Goal: Task Accomplishment & Management: Manage account settings

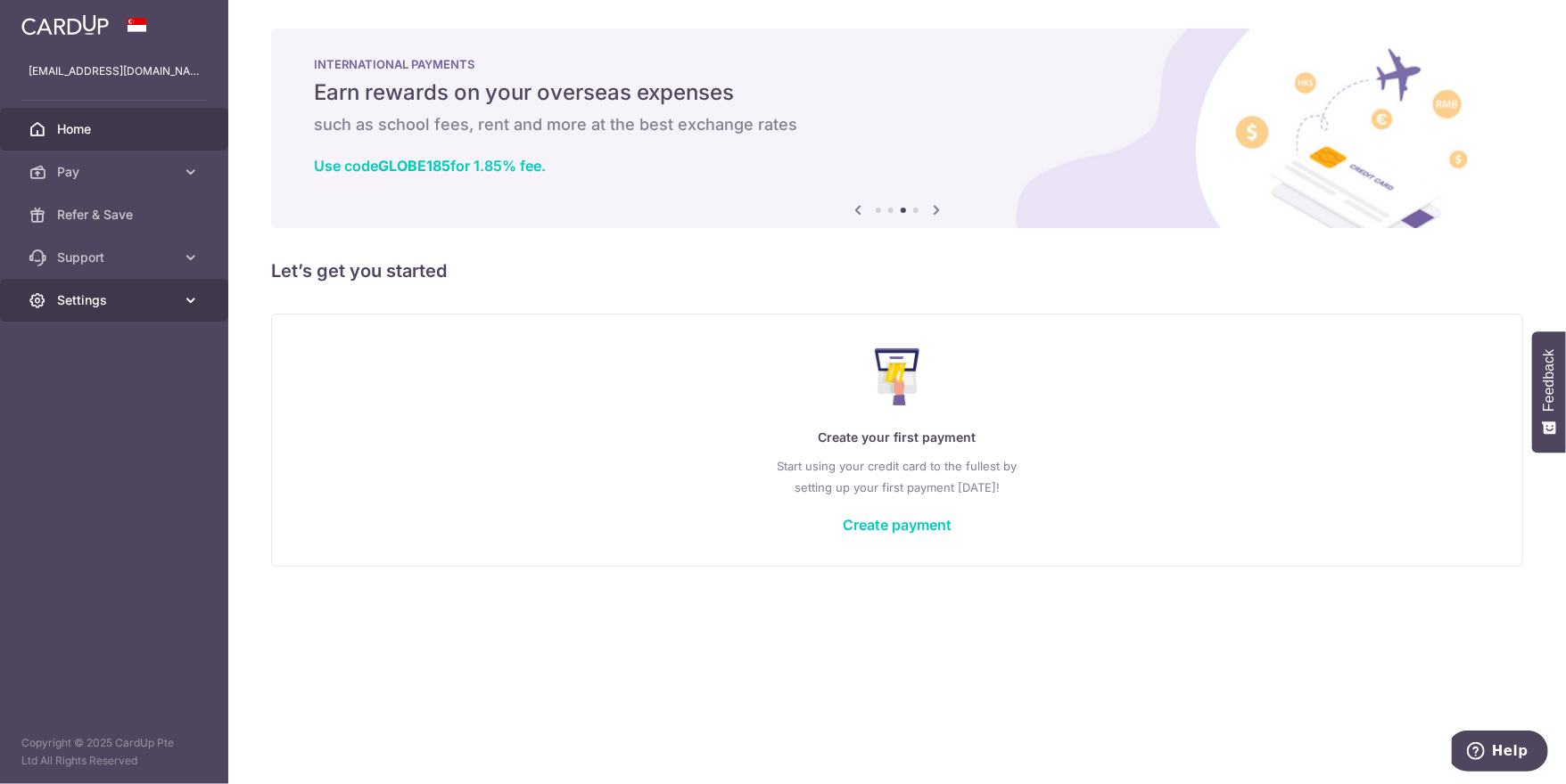
click at [94, 301] on span "Settings" at bounding box center [115, 301] width 118 height 18
click at [95, 352] on link "Account" at bounding box center [114, 344] width 229 height 43
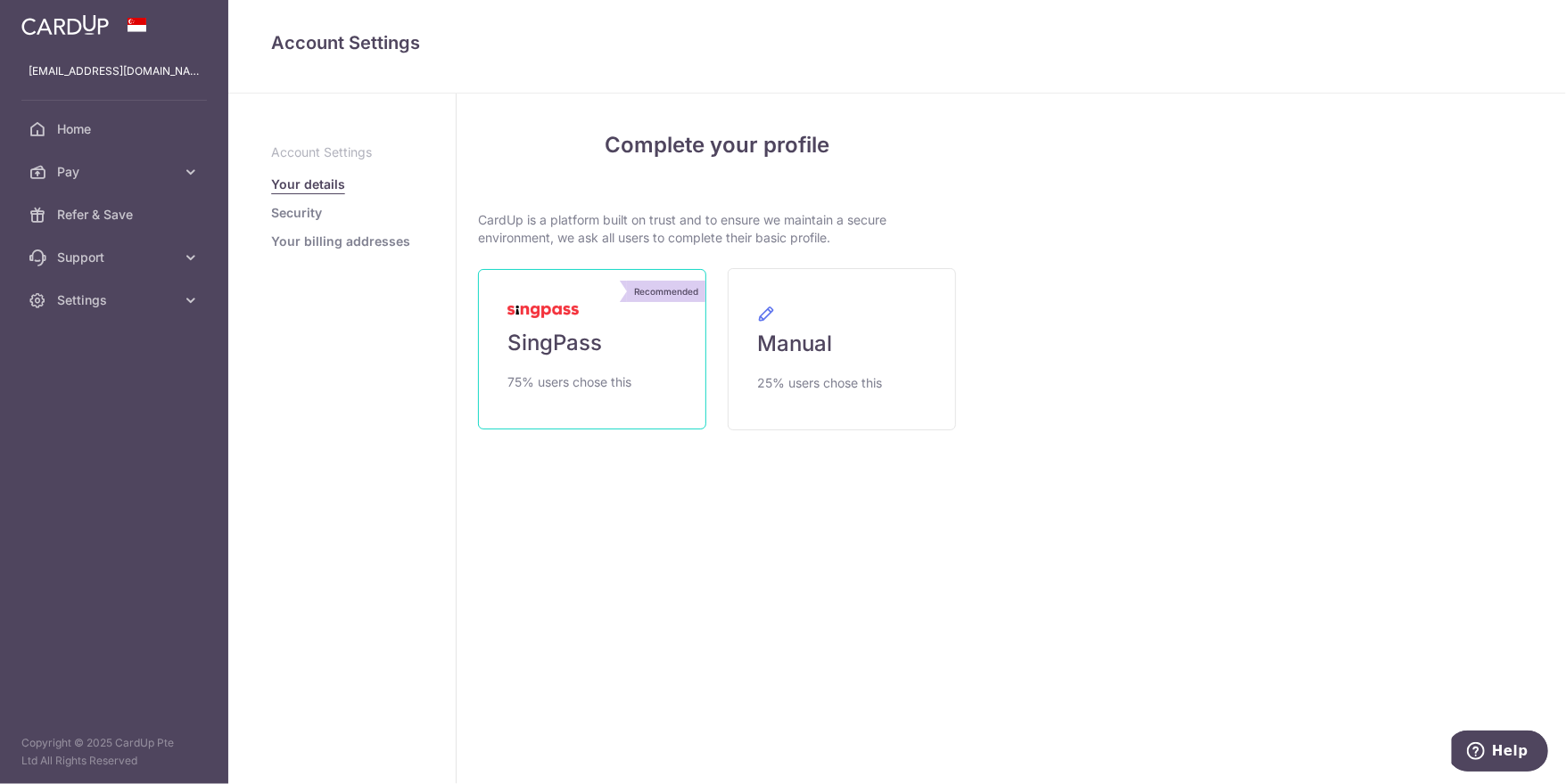
click at [613, 341] on link "Recommended SingPass 75% users chose this" at bounding box center [592, 350] width 229 height 160
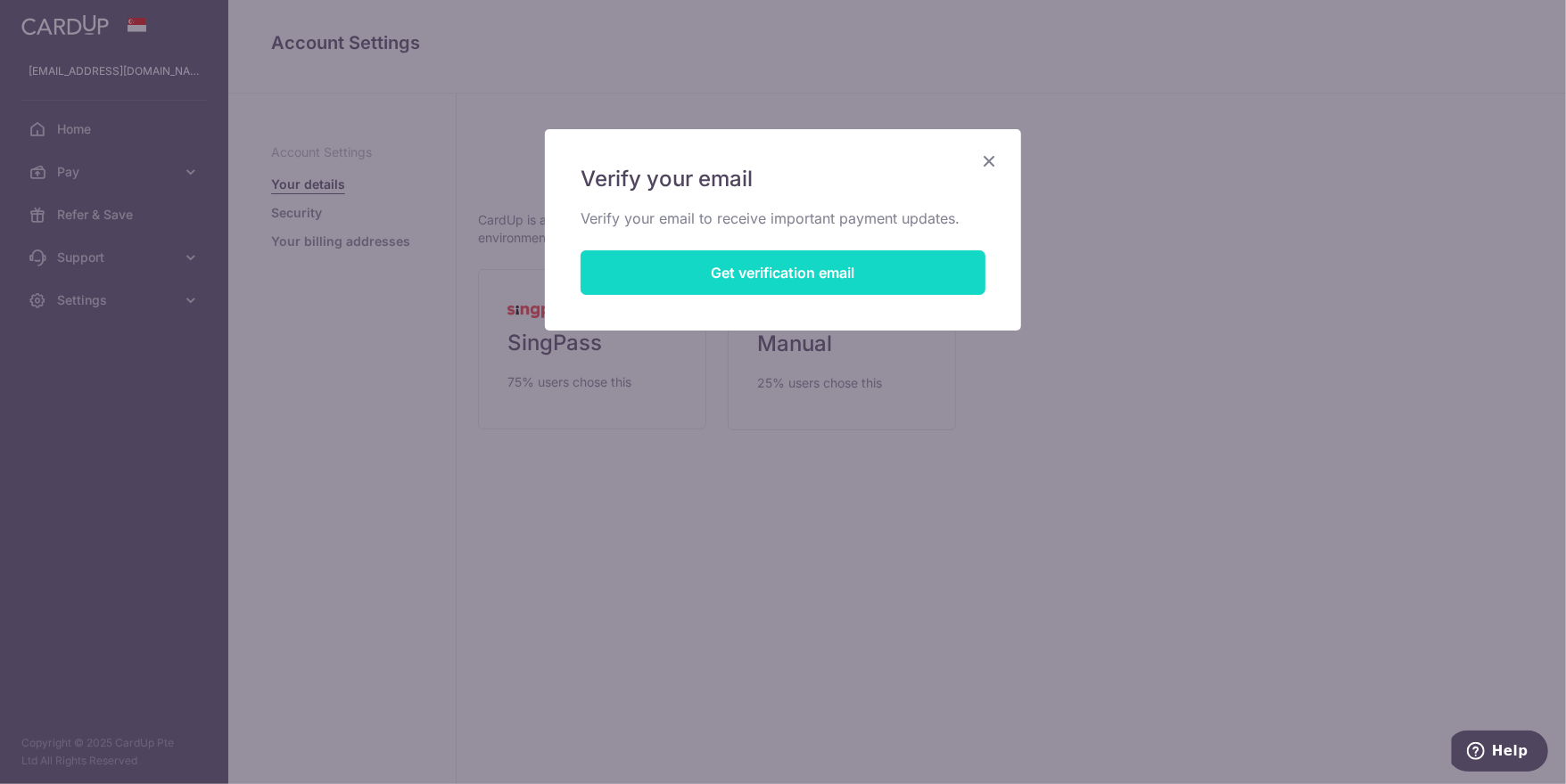
click at [781, 277] on button "Get verification email" at bounding box center [783, 273] width 405 height 45
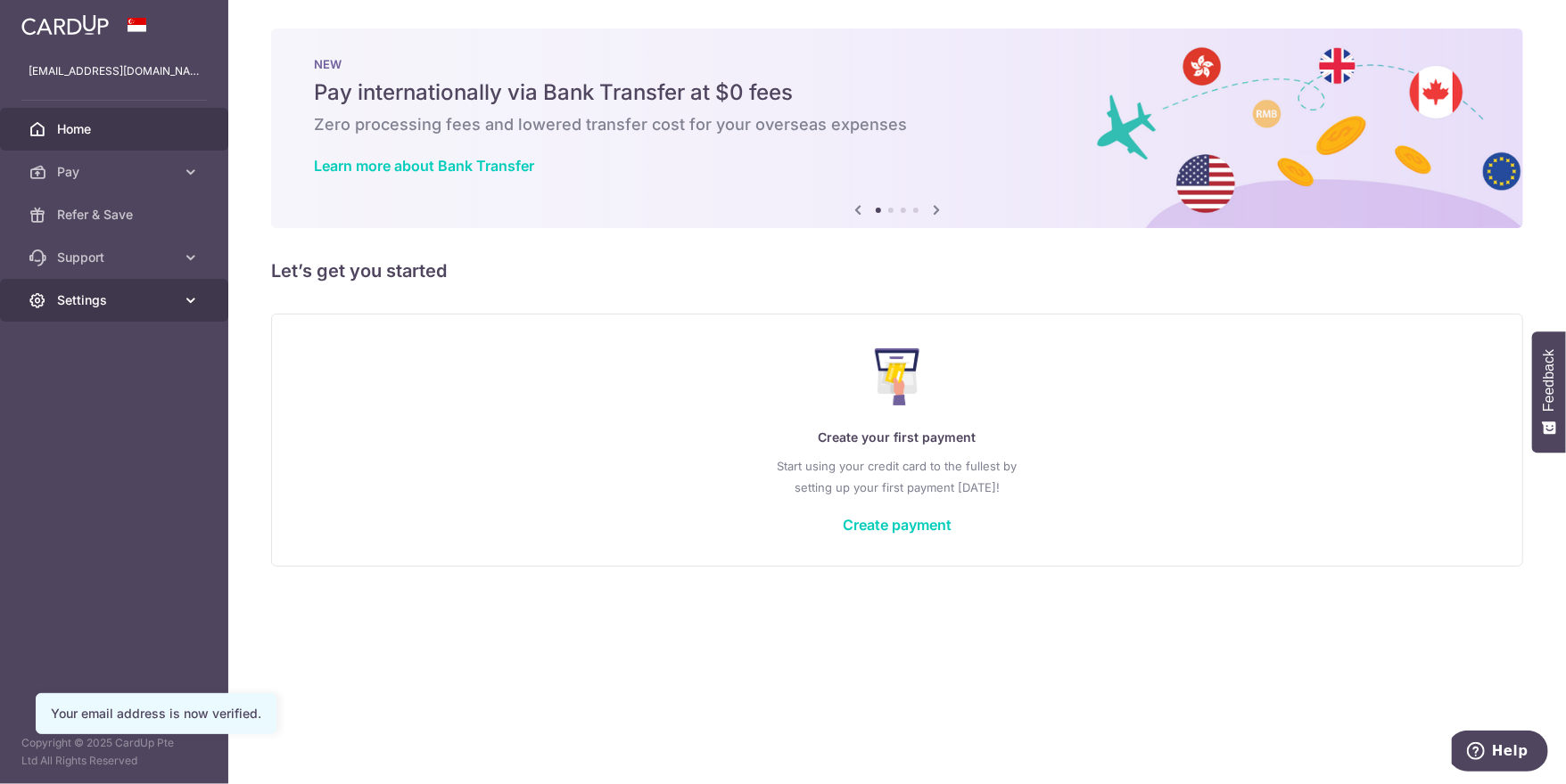
click at [81, 300] on span "Settings" at bounding box center [115, 301] width 118 height 18
click at [135, 346] on span "Account" at bounding box center [115, 343] width 118 height 18
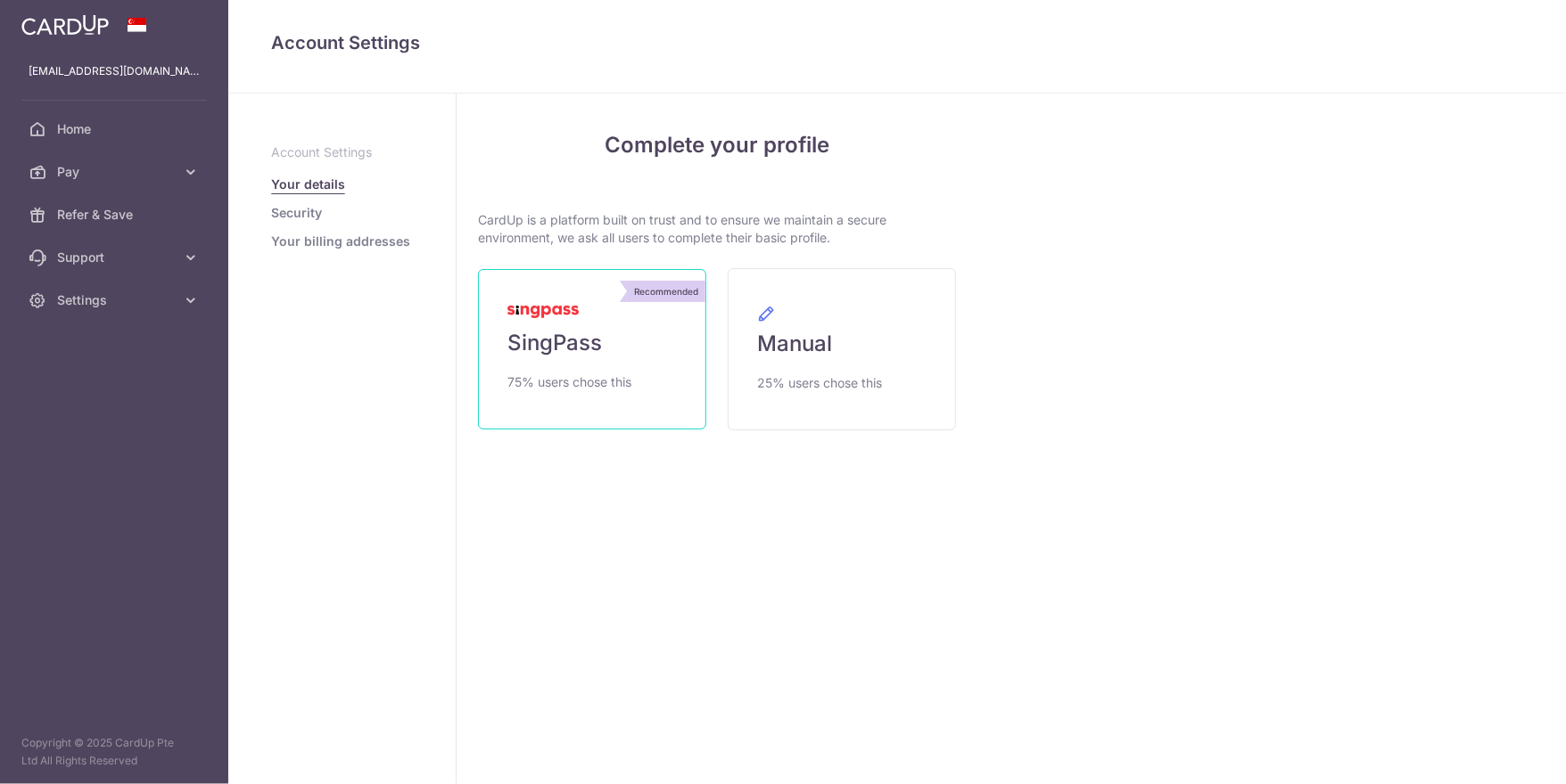
click at [605, 336] on link "Recommended SingPass 75% users chose this" at bounding box center [592, 350] width 229 height 160
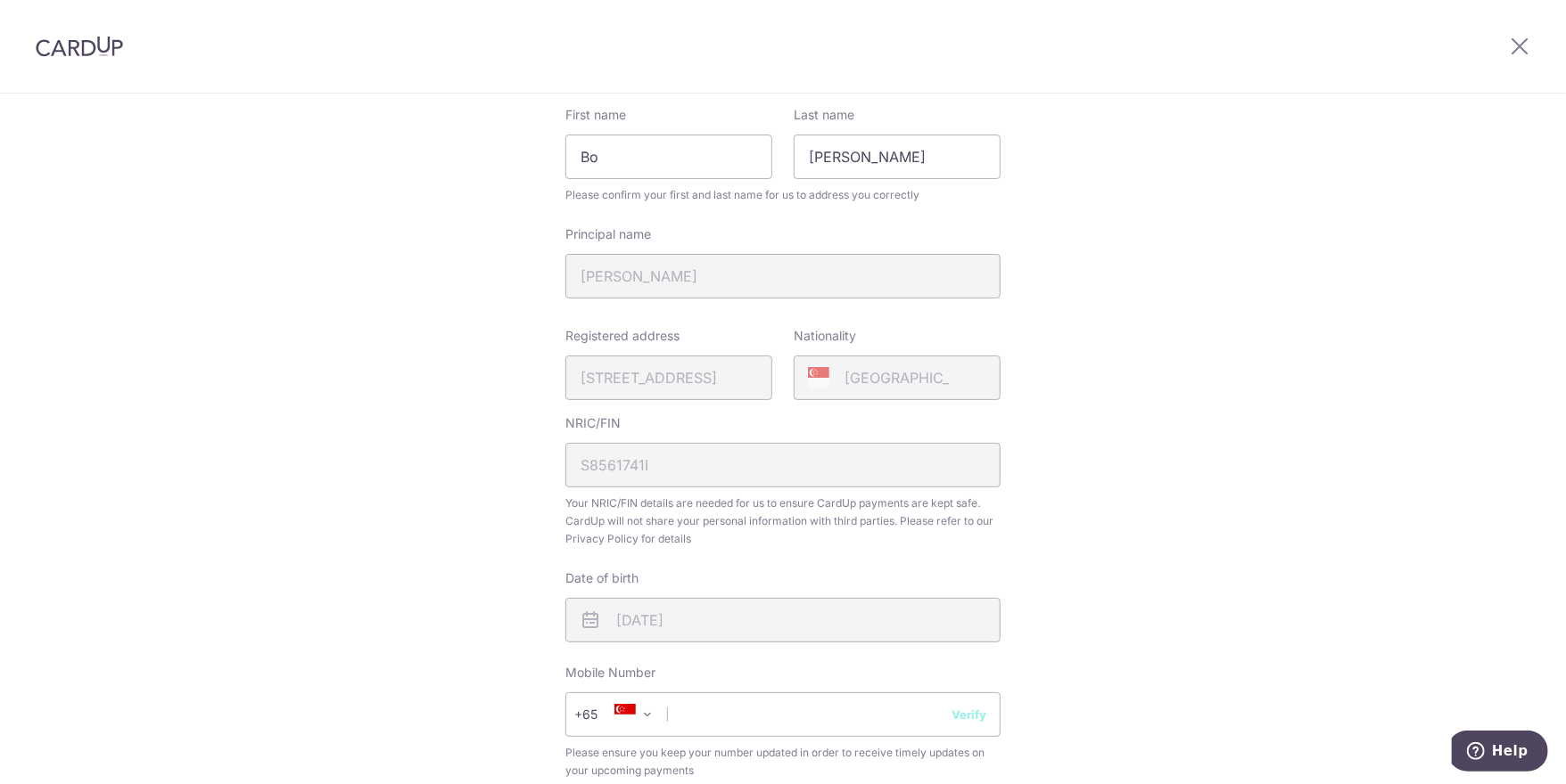
scroll to position [428, 0]
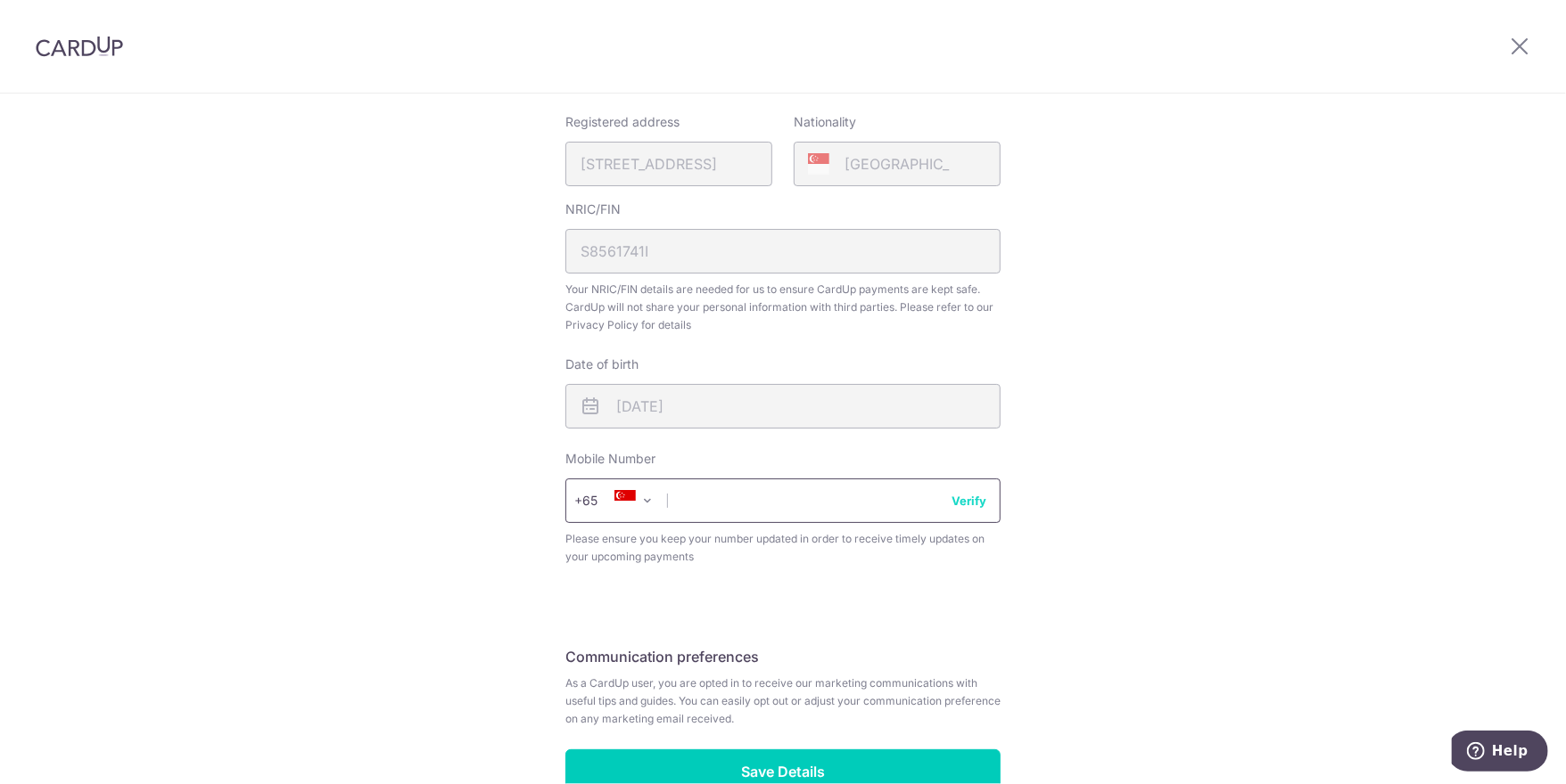
click at [789, 499] on input "text" at bounding box center [783, 501] width 436 height 45
type input "96748056"
click at [1042, 589] on div "Review your details Your Details Please provide your full name as per your NRIC…" at bounding box center [783, 279] width 1566 height 1225
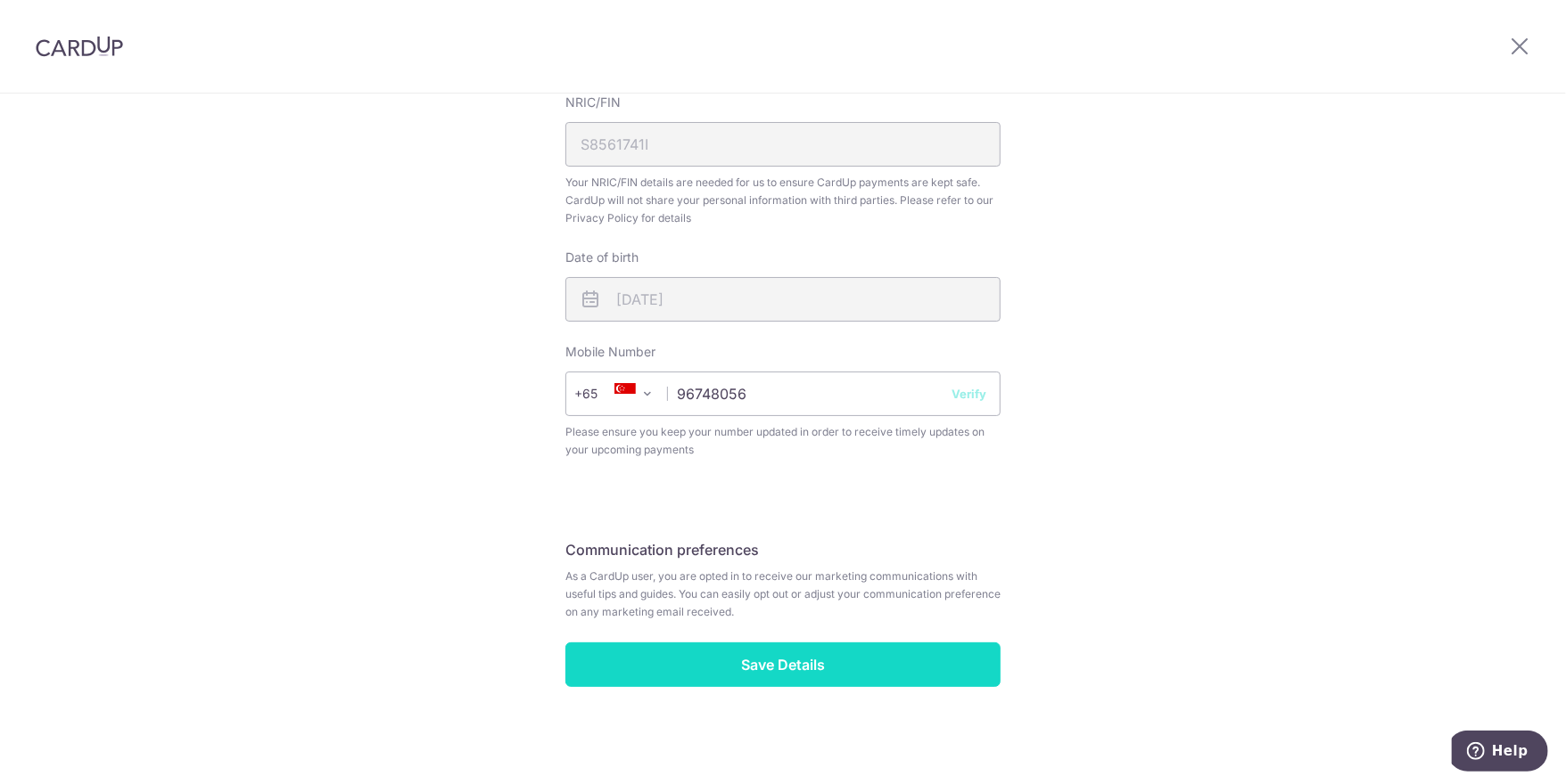
click at [879, 652] on input "Save Details" at bounding box center [783, 665] width 436 height 45
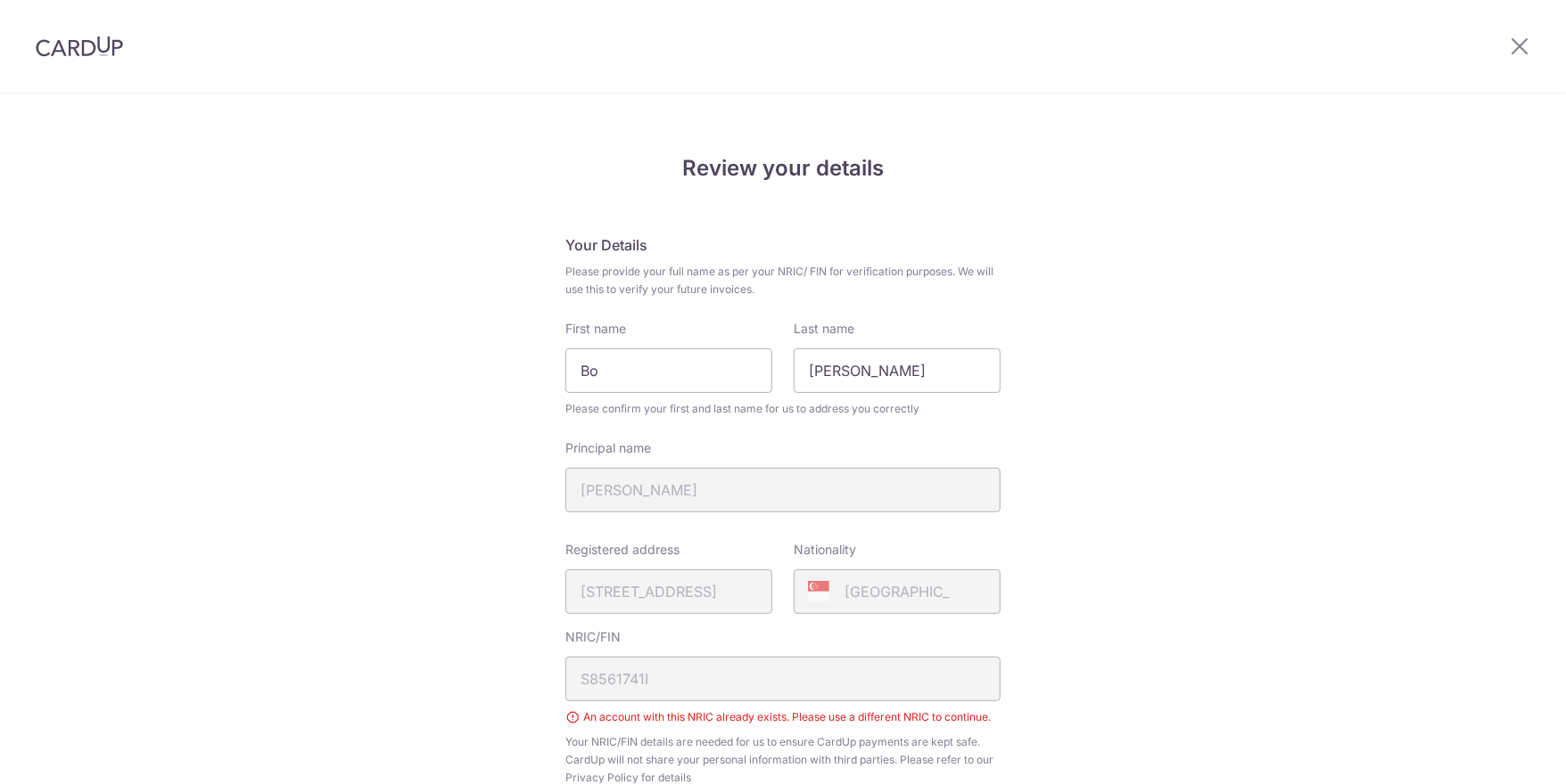
scroll to position [585, 0]
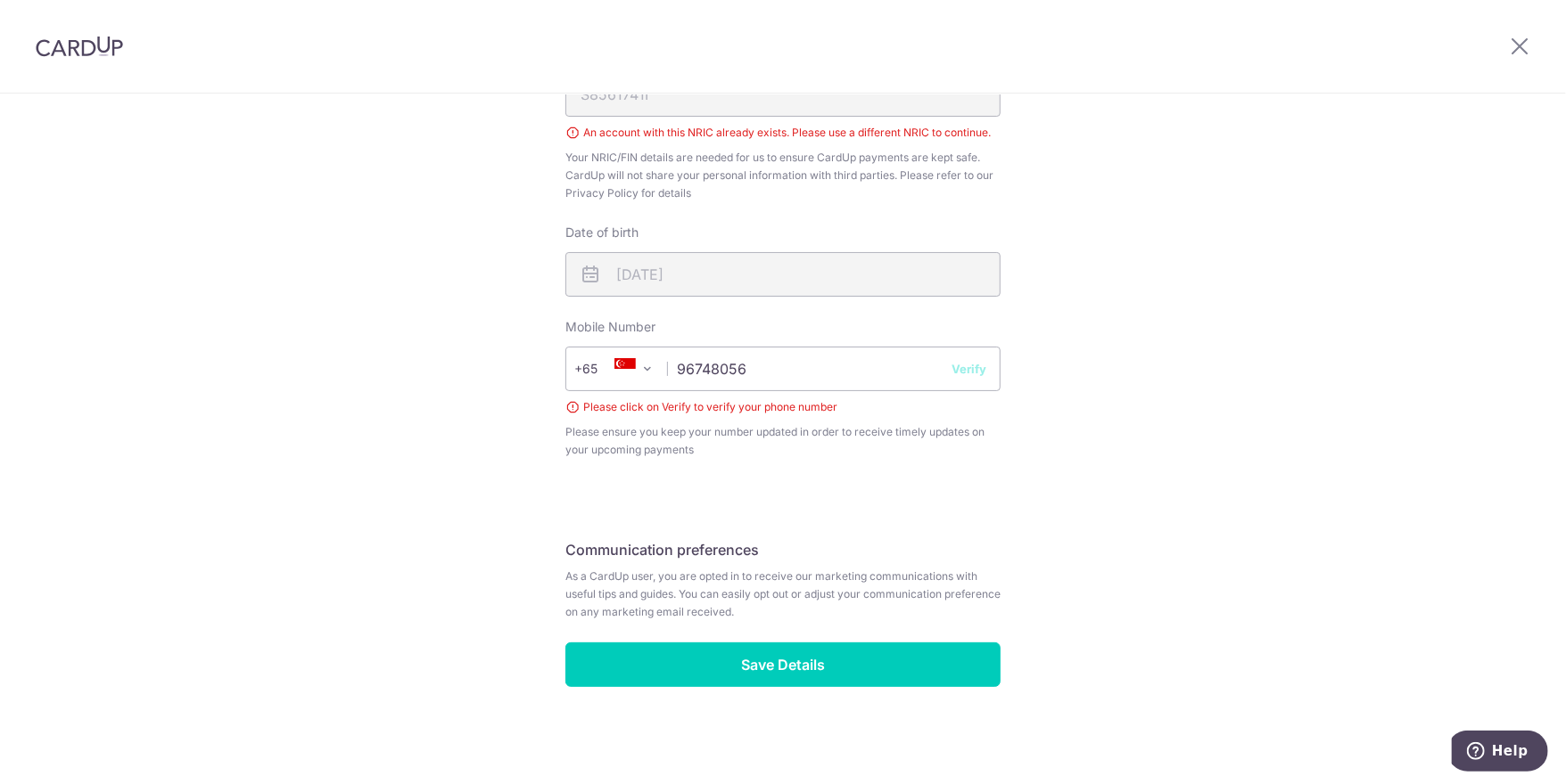
click at [963, 367] on button "Verify" at bounding box center [969, 369] width 35 height 18
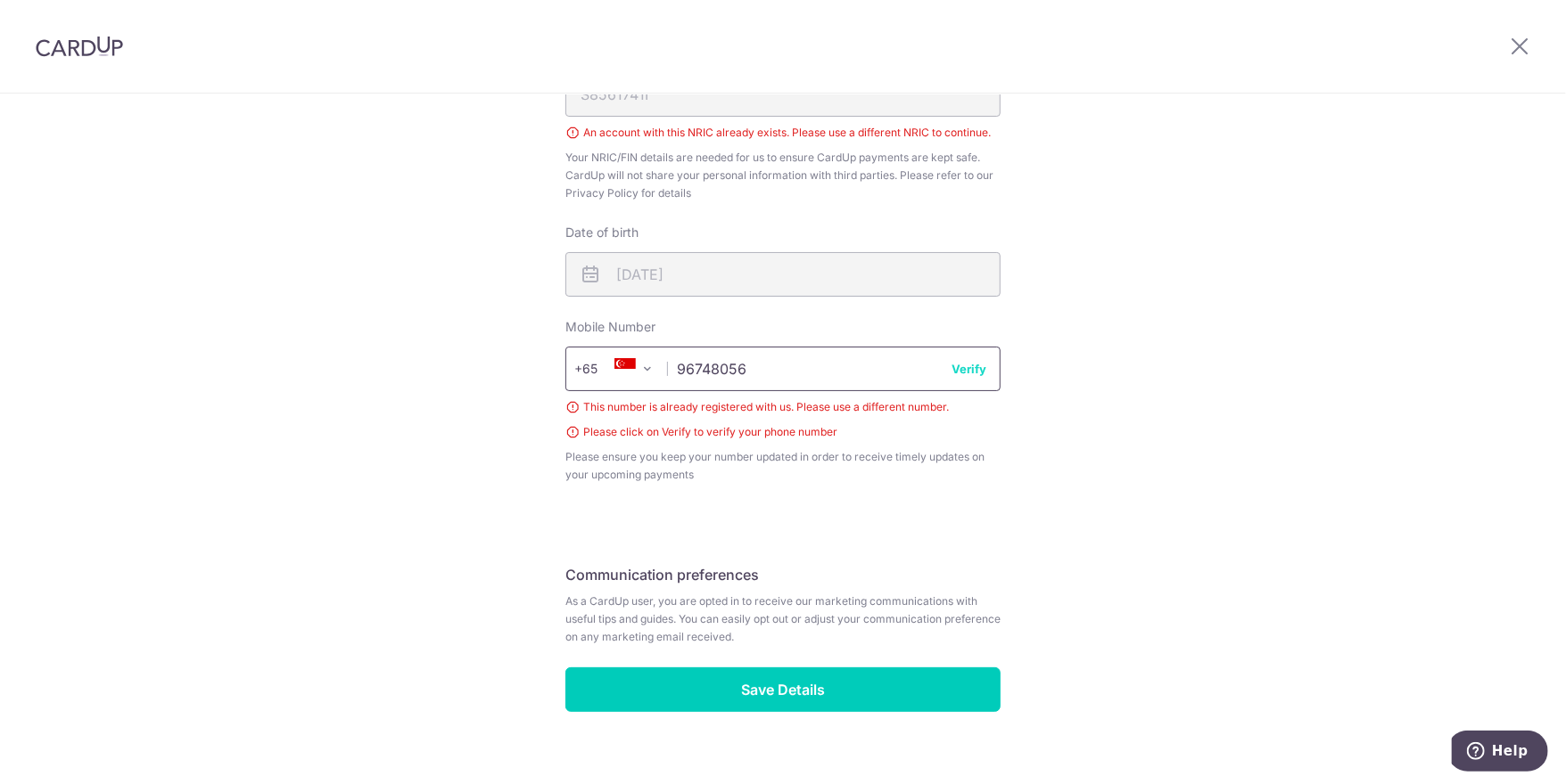
click at [842, 367] on input "96748056" at bounding box center [783, 369] width 436 height 45
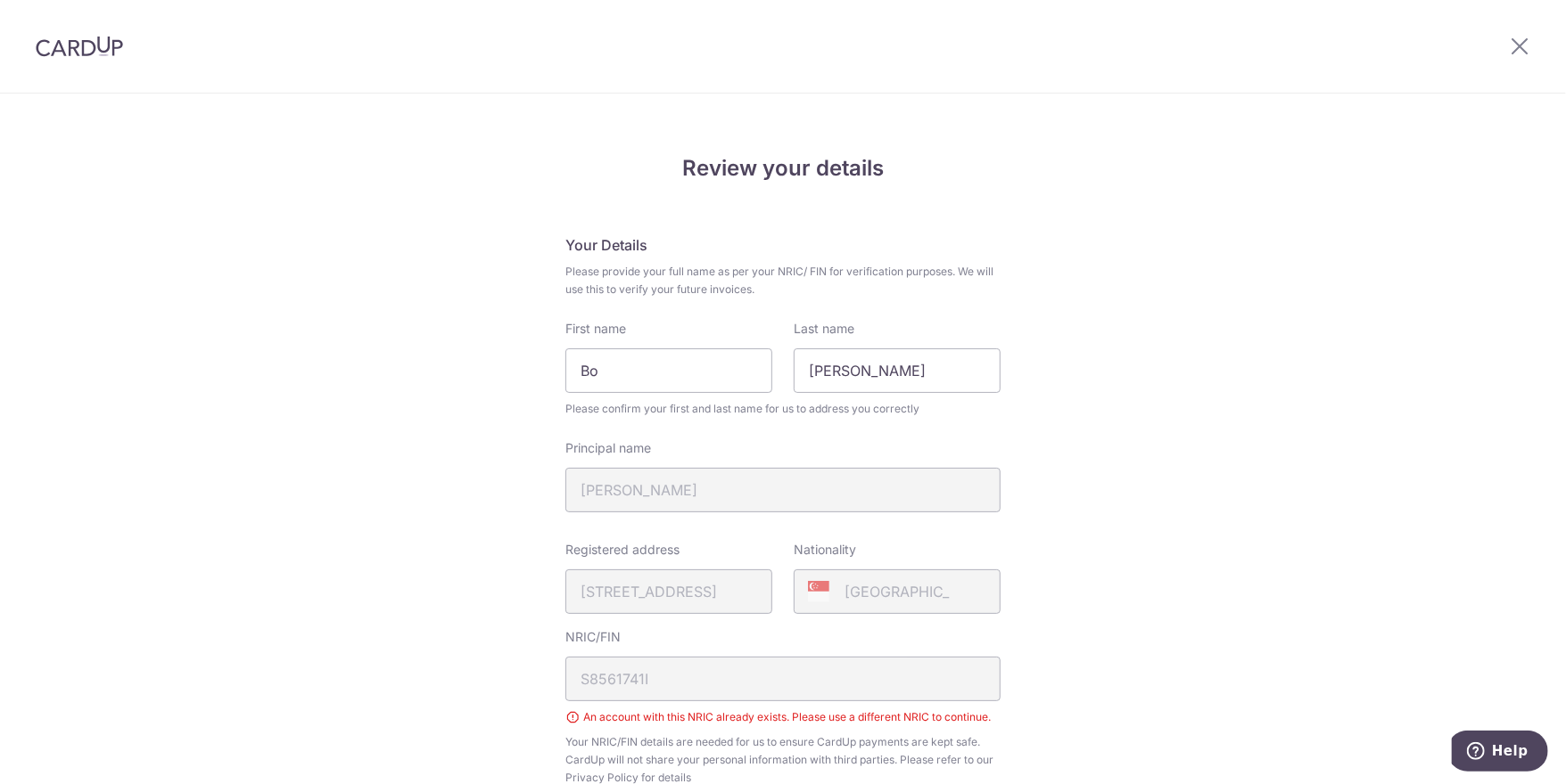
scroll to position [356, 0]
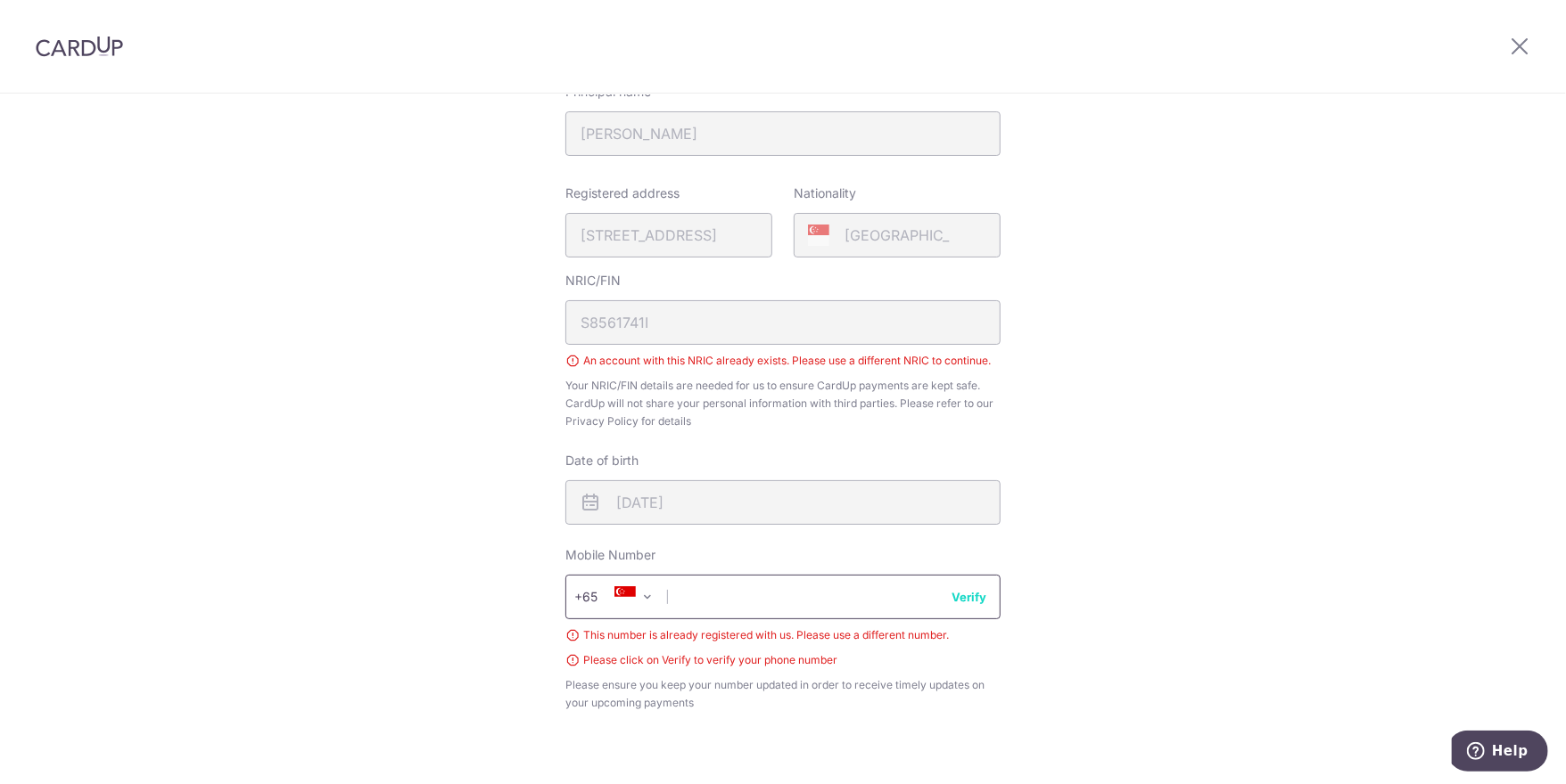
type input "2"
type input "88992783"
click at [972, 593] on button "Verify" at bounding box center [969, 598] width 35 height 18
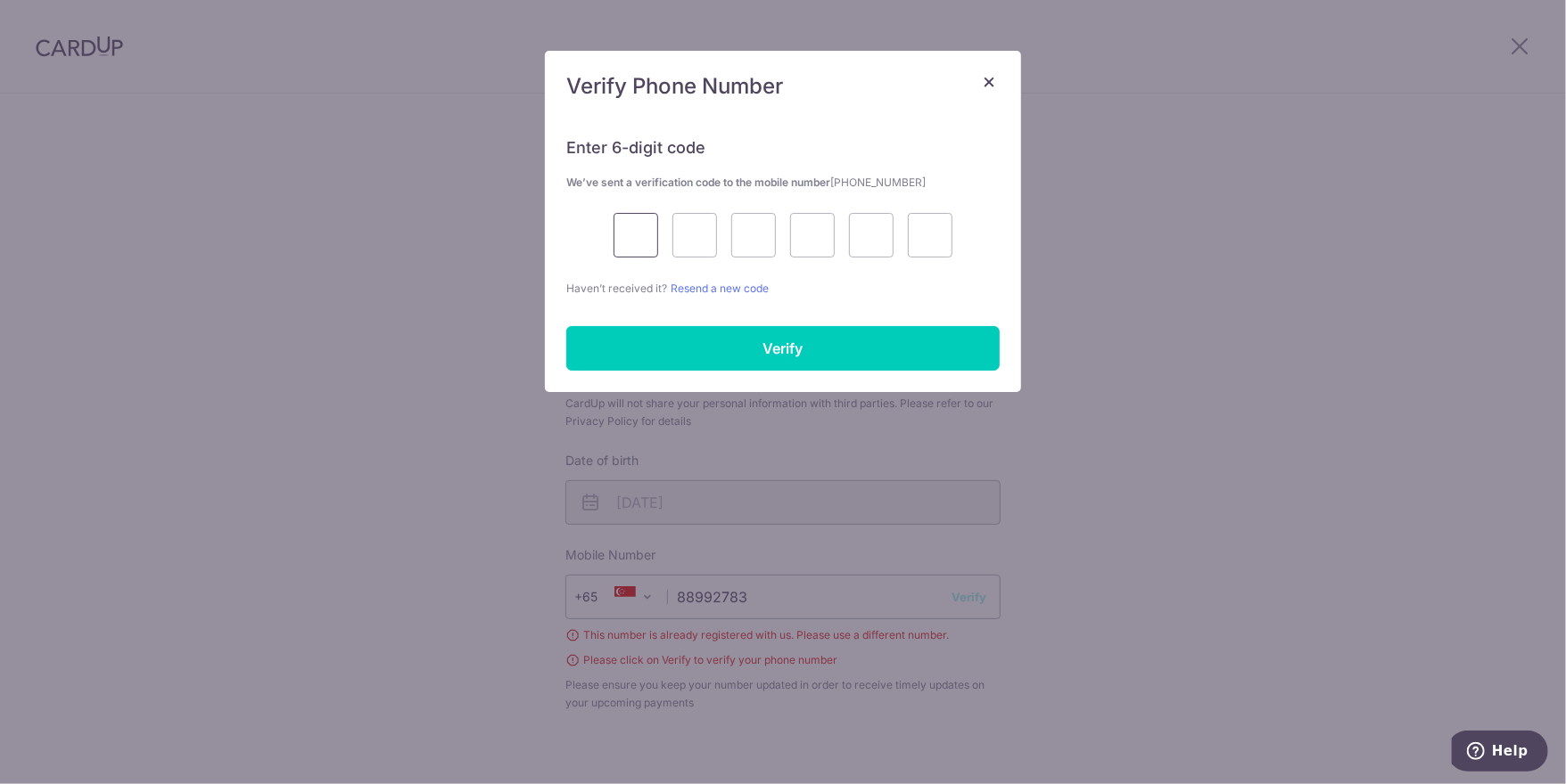
click at [652, 237] on input "text" at bounding box center [636, 235] width 45 height 45
type input "5"
type input "7"
type input "3"
type input "5"
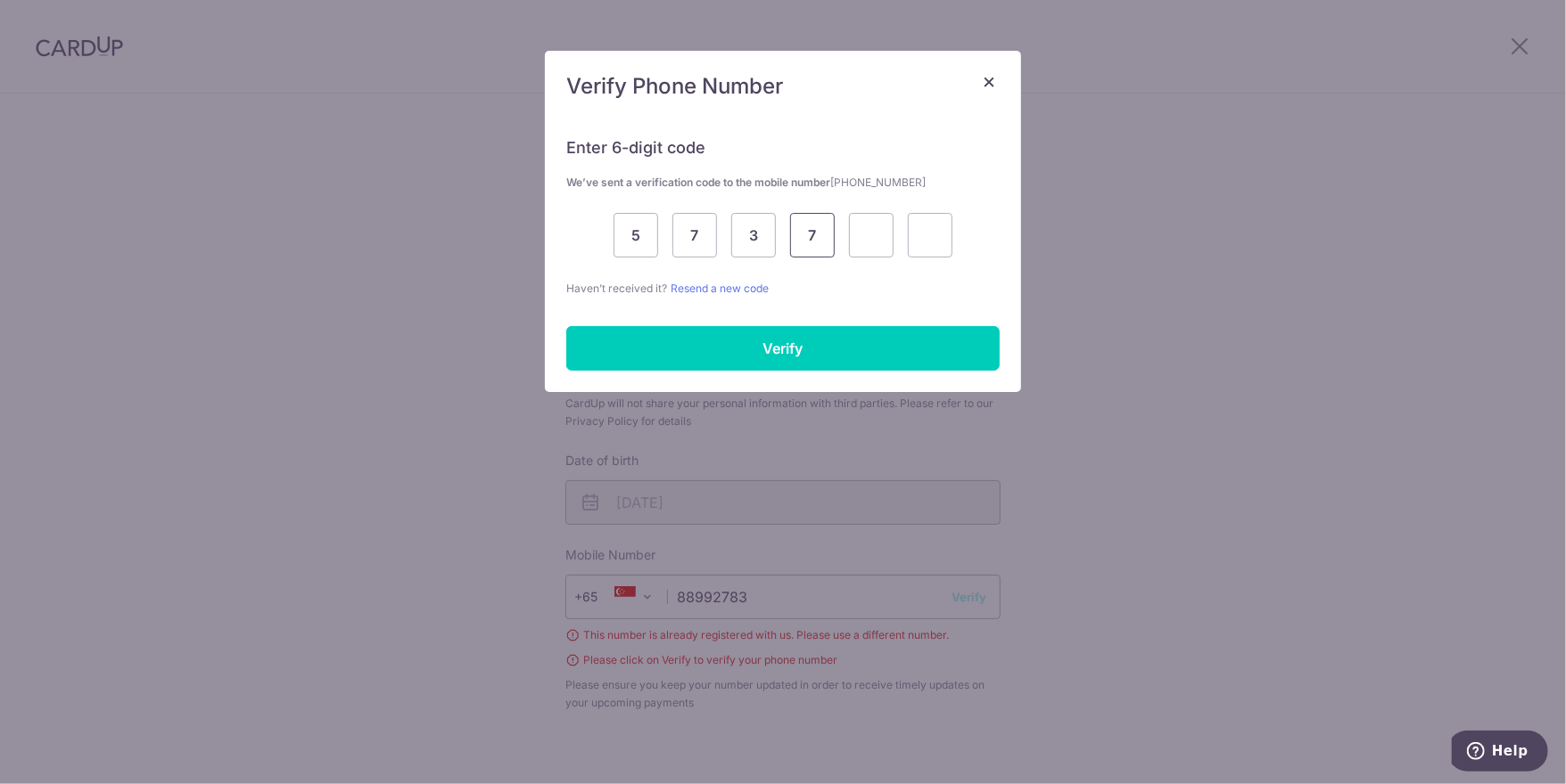
type input "7"
type input "3"
type input "2"
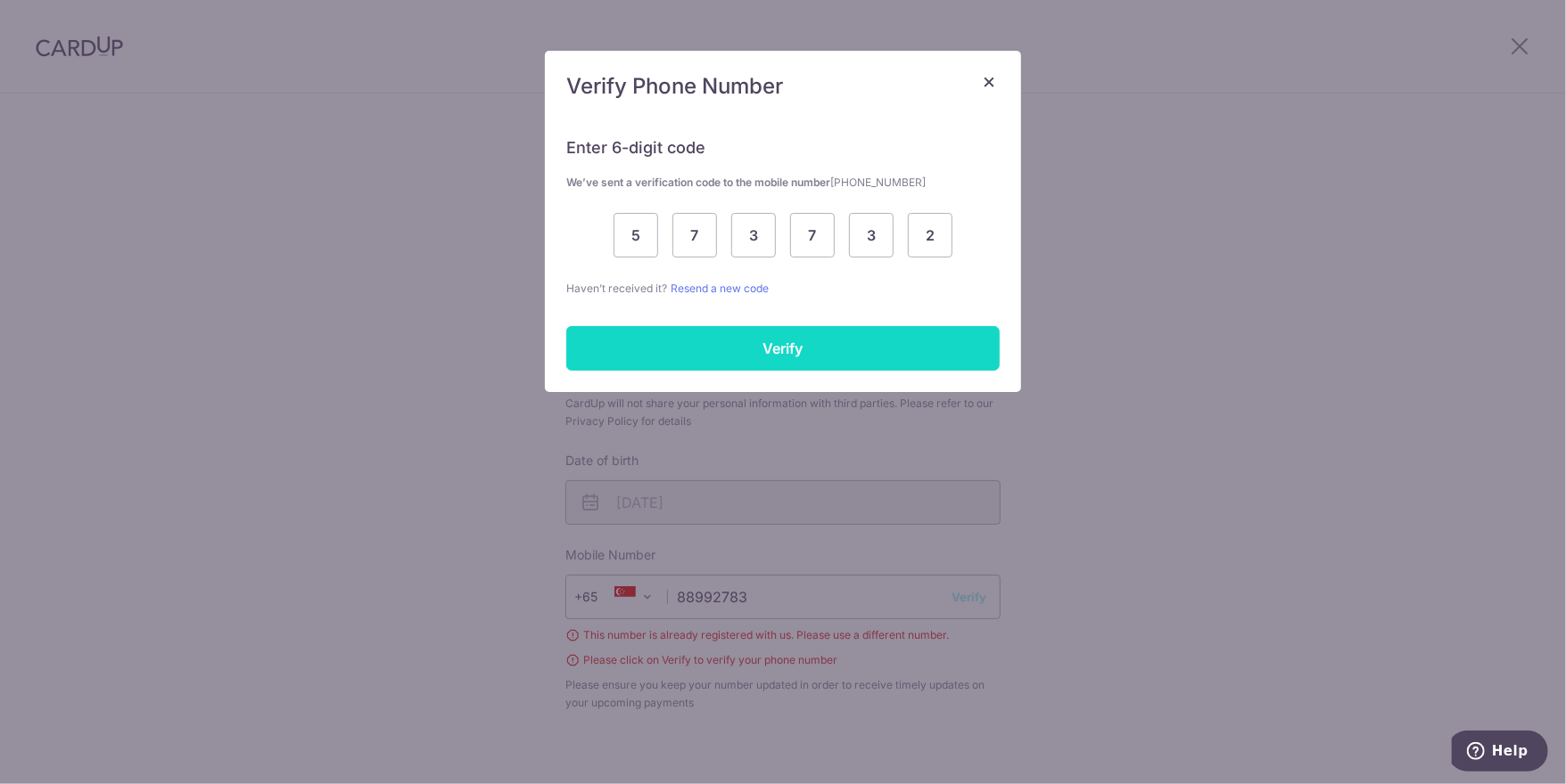
click at [786, 348] on input "Verify" at bounding box center [783, 349] width 434 height 45
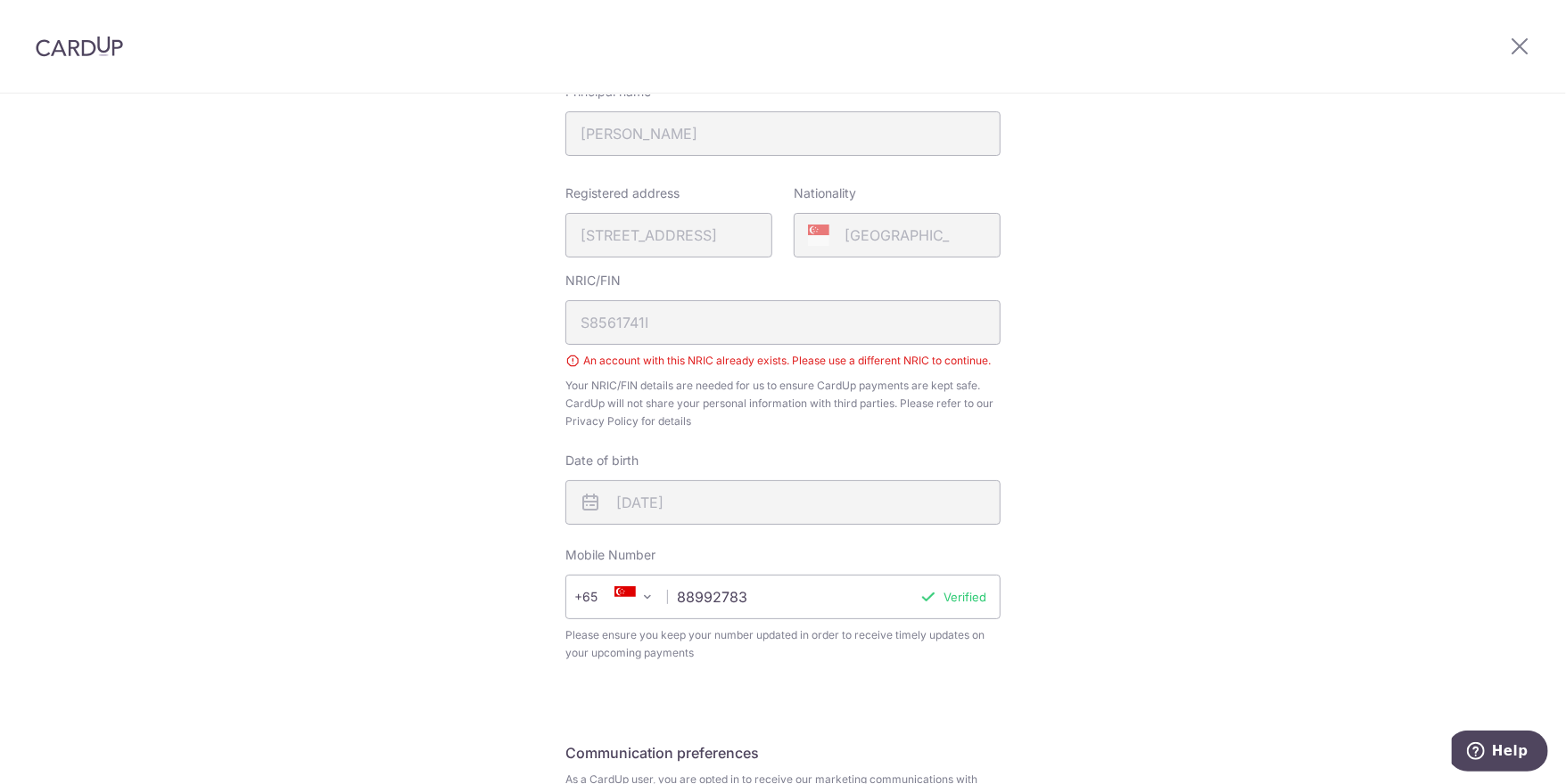
scroll to position [560, 0]
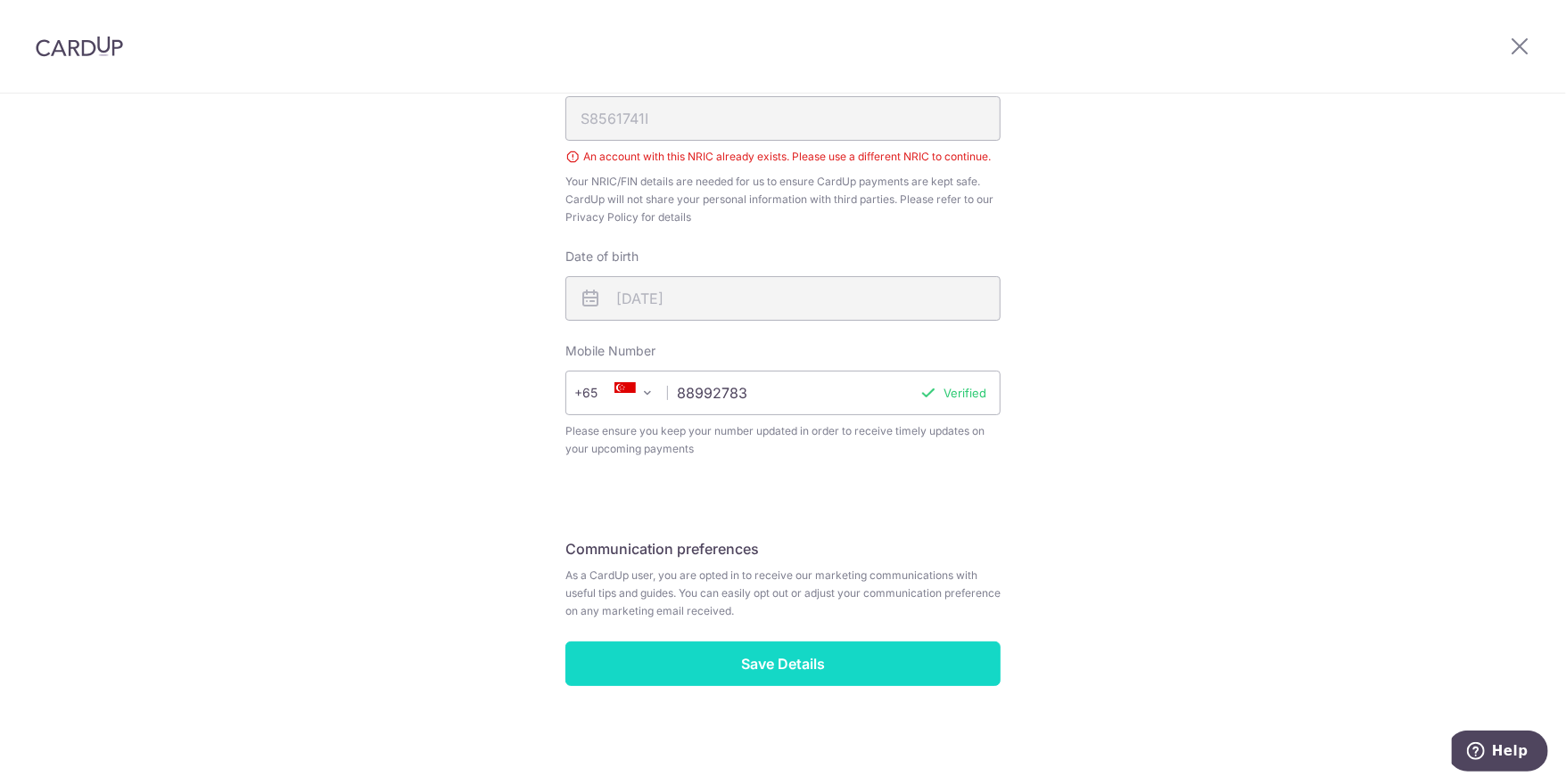
click at [856, 661] on input "Save Details" at bounding box center [783, 664] width 436 height 45
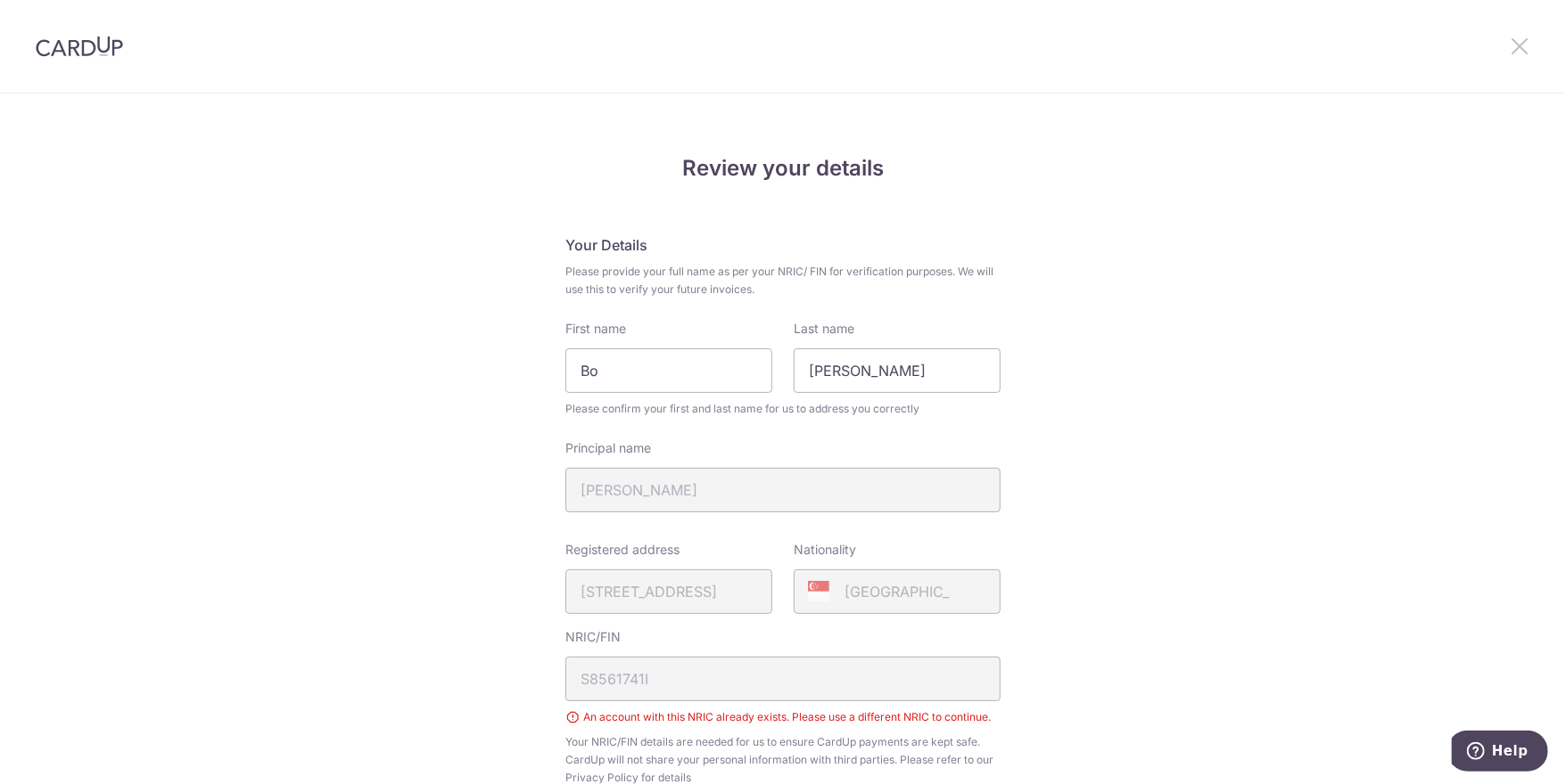
click at [1512, 43] on icon at bounding box center [1520, 46] width 21 height 22
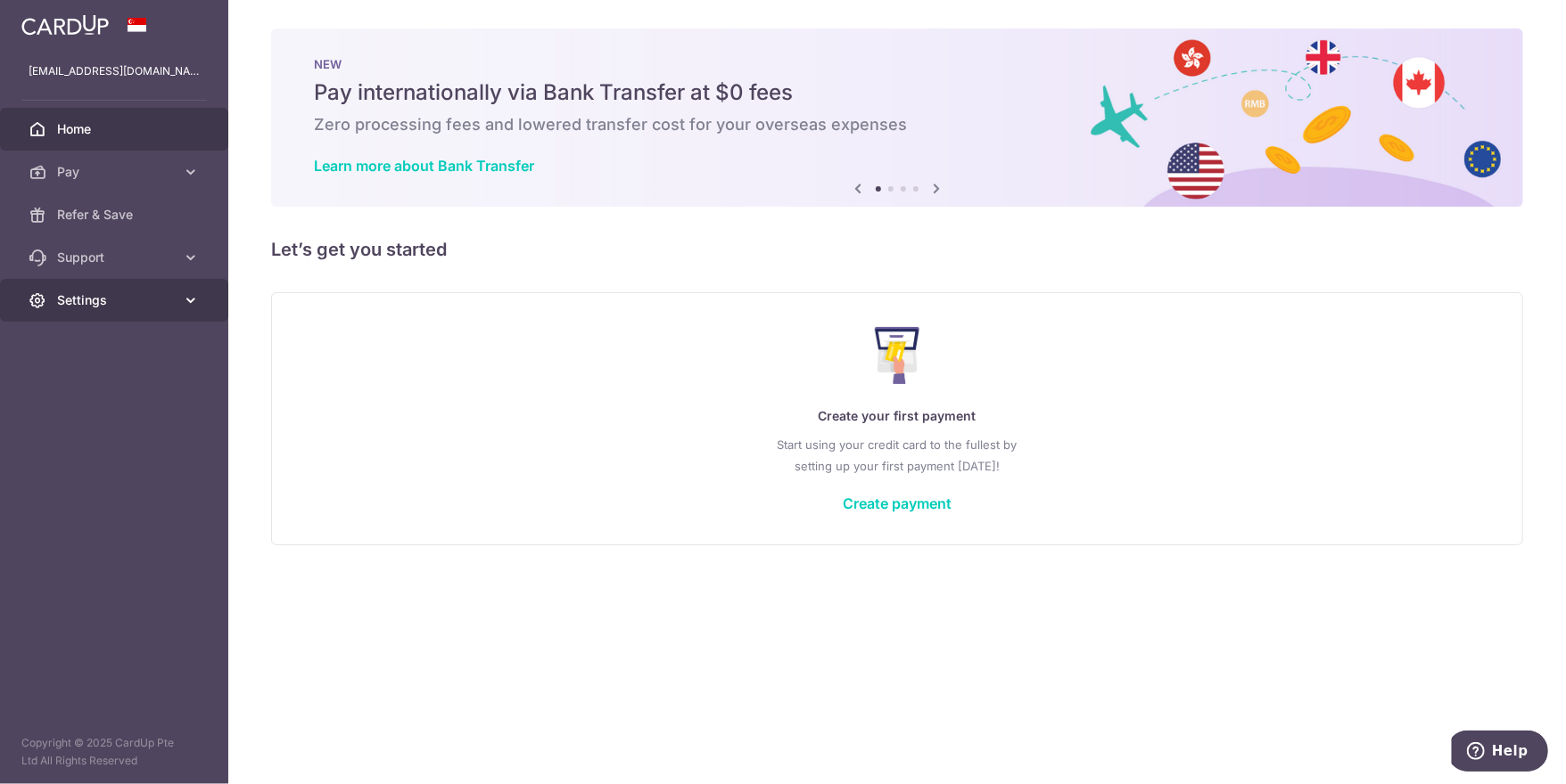
click at [91, 310] on link "Settings" at bounding box center [114, 301] width 229 height 43
click at [114, 351] on span "Account" at bounding box center [115, 343] width 118 height 18
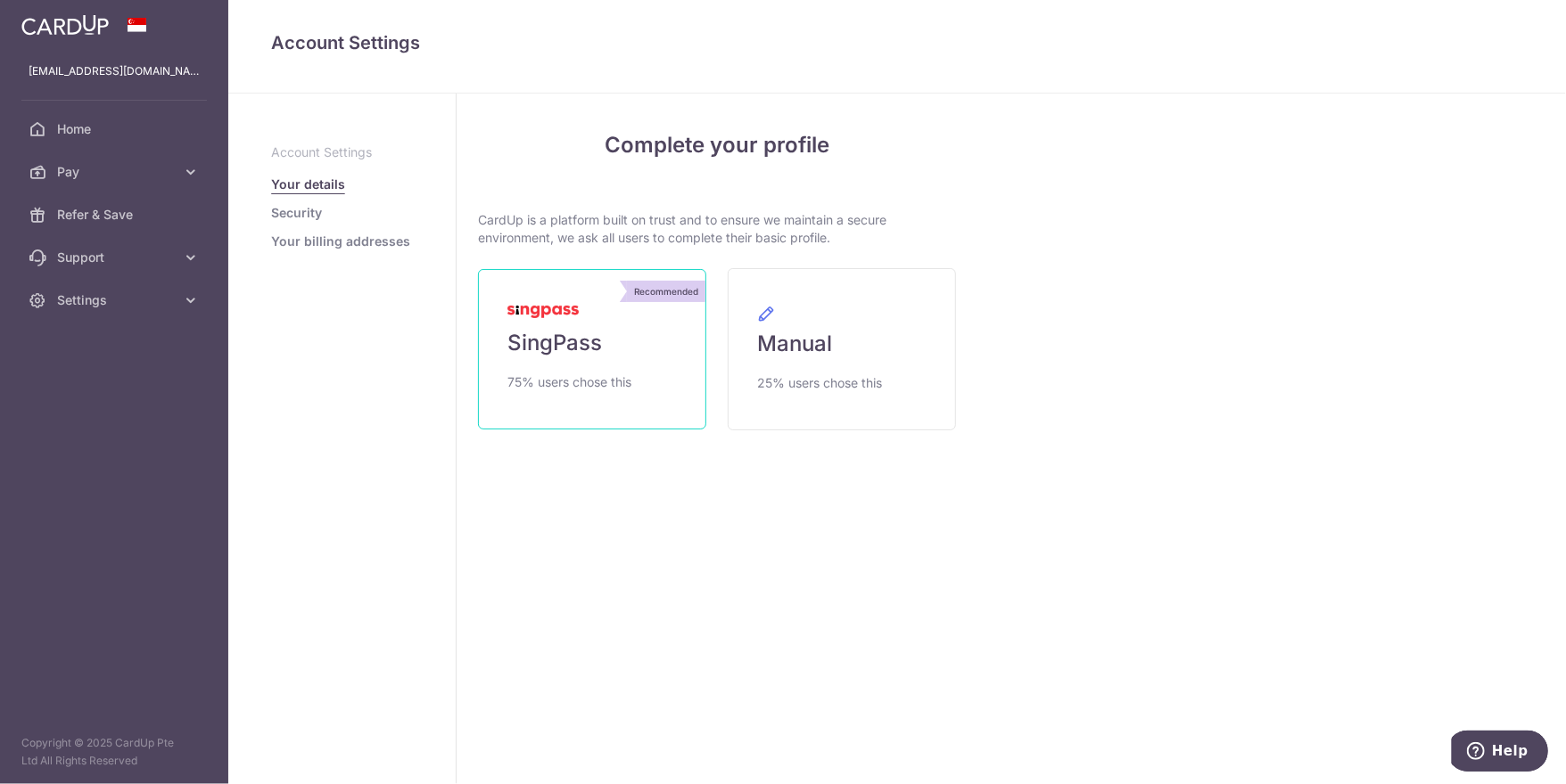
click at [550, 374] on span "75% users chose this" at bounding box center [570, 383] width 124 height 21
